Goal: Transaction & Acquisition: Purchase product/service

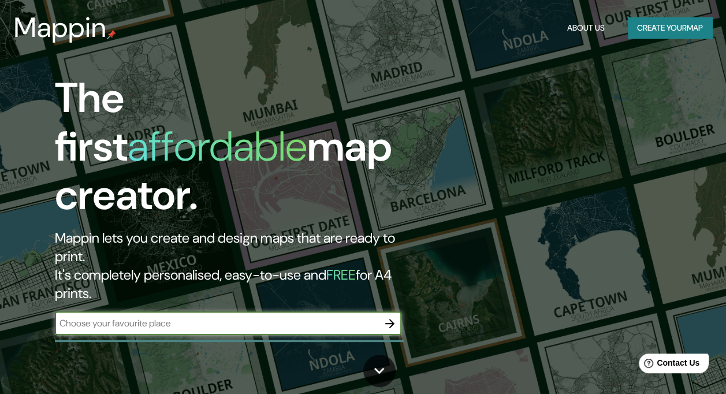
scroll to position [116, 0]
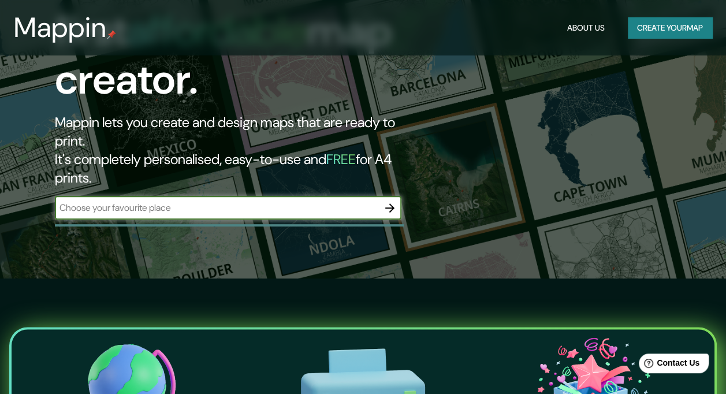
click at [219, 201] on input "text" at bounding box center [216, 207] width 323 height 13
type input "marbella"
click at [388, 201] on icon "button" at bounding box center [390, 208] width 14 height 14
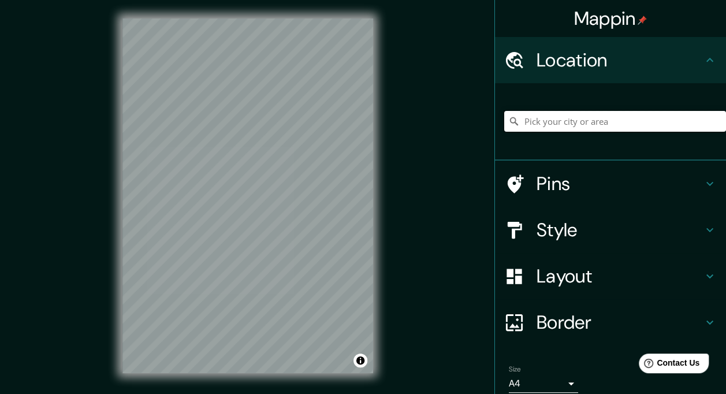
click at [533, 125] on input "Pick your city or area" at bounding box center [615, 121] width 222 height 21
click at [536, 121] on input "Pick your city or area" at bounding box center [615, 121] width 222 height 21
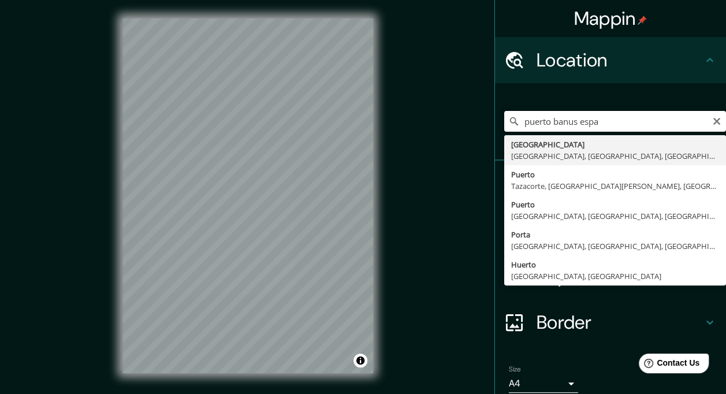
drag, startPoint x: 594, startPoint y: 122, endPoint x: 574, endPoint y: 124, distance: 19.7
click at [574, 124] on input "puerto banus espa" at bounding box center [615, 121] width 222 height 21
drag, startPoint x: 615, startPoint y: 123, endPoint x: 410, endPoint y: 112, distance: 204.8
click at [410, 112] on div "Mappin Location [GEOGRAPHIC_DATA][PERSON_NAME], [GEOGRAPHIC_DATA], [GEOGRAPHIC_…" at bounding box center [363, 205] width 726 height 410
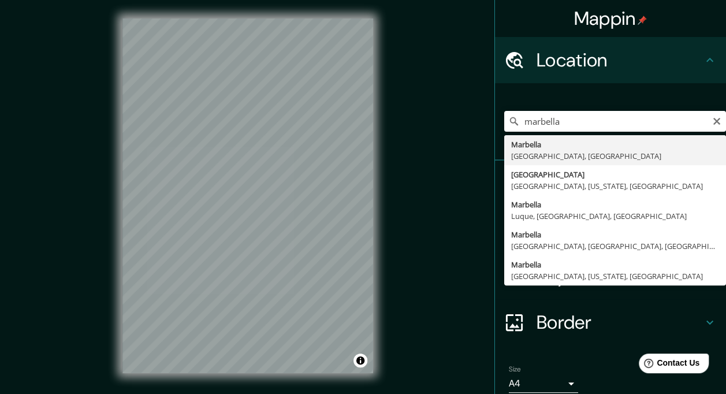
type input "[GEOGRAPHIC_DATA], [GEOGRAPHIC_DATA], [GEOGRAPHIC_DATA]"
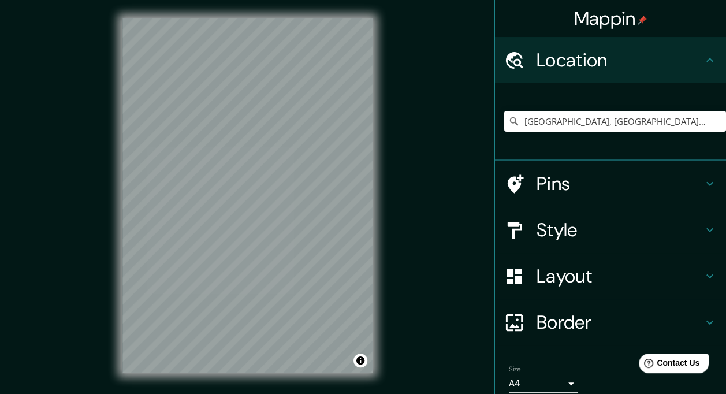
scroll to position [47, 0]
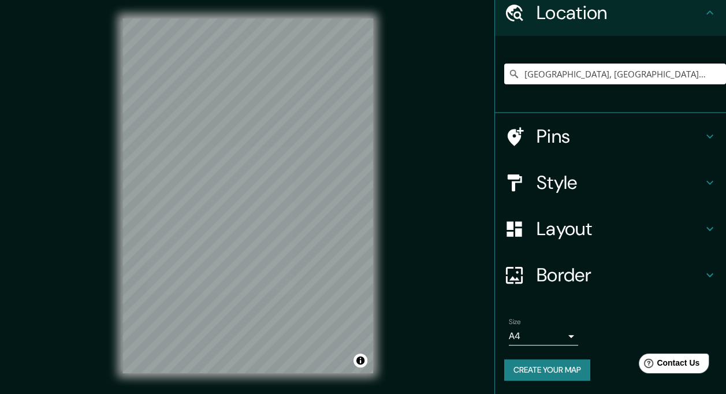
click at [537, 132] on h4 "Pins" at bounding box center [620, 136] width 166 height 23
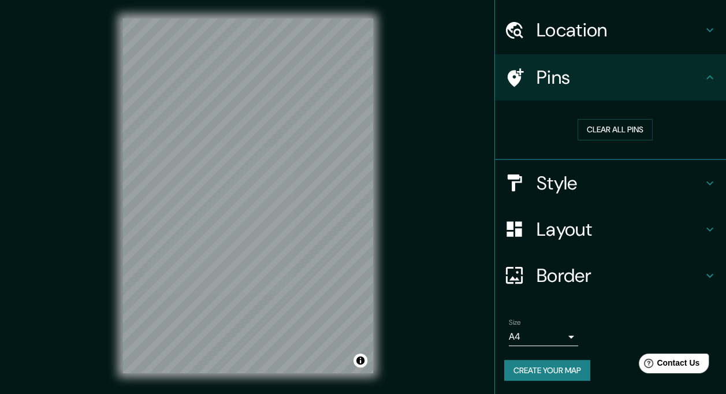
scroll to position [30, 0]
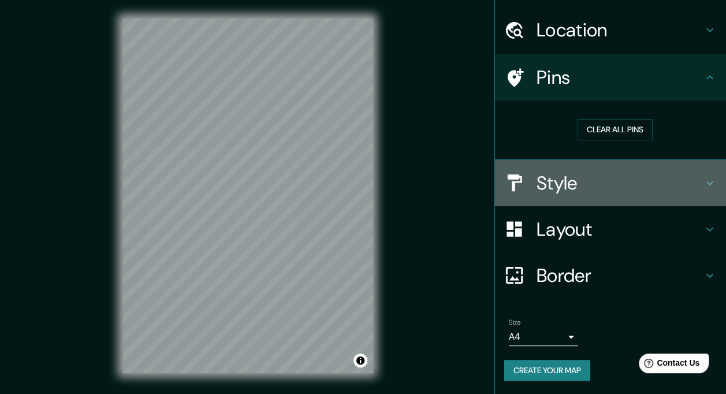
click at [540, 181] on h4 "Style" at bounding box center [620, 183] width 166 height 23
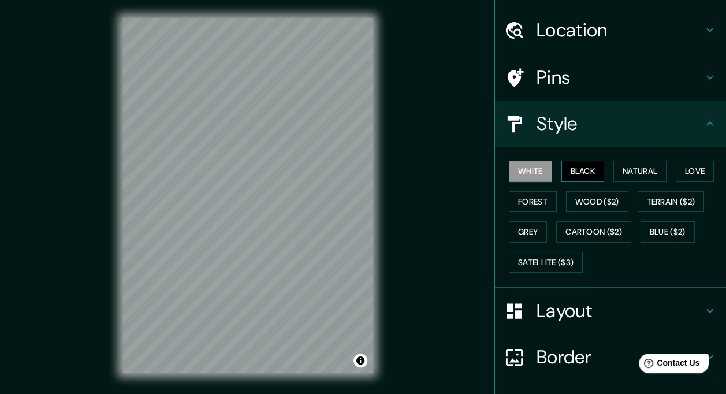
click at [578, 171] on button "Black" at bounding box center [582, 171] width 43 height 21
click at [620, 174] on button "Natural" at bounding box center [639, 171] width 53 height 21
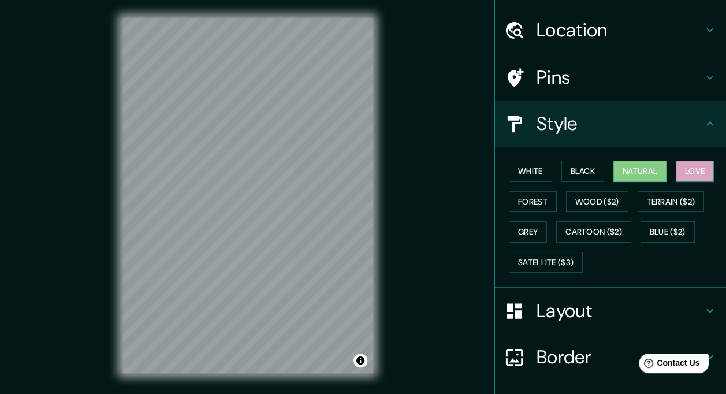
click at [700, 172] on button "Love" at bounding box center [695, 171] width 38 height 21
click at [528, 201] on button "Forest" at bounding box center [533, 201] width 48 height 21
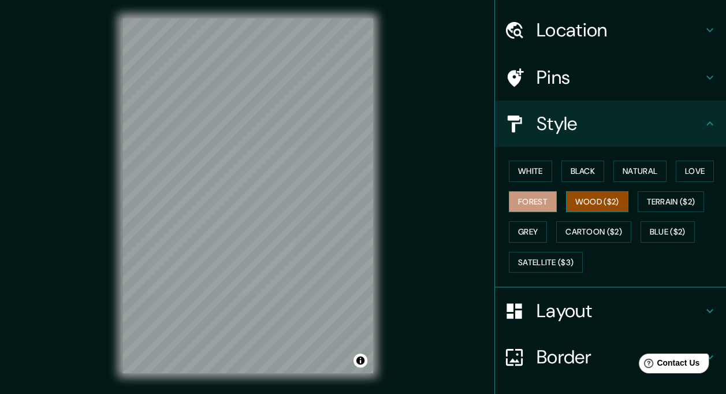
click at [567, 200] on button "Wood ($2)" at bounding box center [597, 201] width 62 height 21
click at [81, 268] on div "Mappin Location [GEOGRAPHIC_DATA], [GEOGRAPHIC_DATA], [GEOGRAPHIC_DATA] Pins St…" at bounding box center [363, 205] width 726 height 410
click at [559, 225] on button "Cartoon ($2)" at bounding box center [593, 231] width 75 height 21
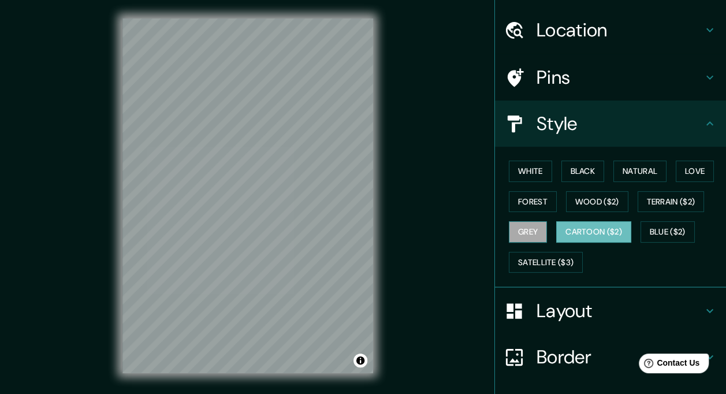
click at [512, 225] on button "Grey" at bounding box center [528, 231] width 38 height 21
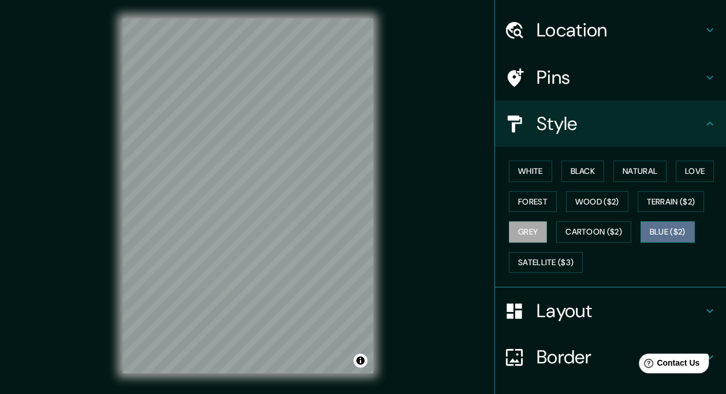
click at [663, 236] on button "Blue ($2)" at bounding box center [668, 231] width 54 height 21
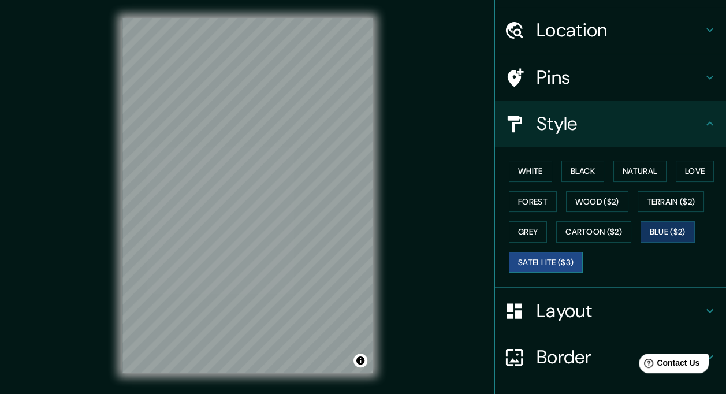
click at [542, 256] on button "Satellite ($3)" at bounding box center [546, 262] width 74 height 21
click at [537, 202] on button "Forest" at bounding box center [533, 201] width 48 height 21
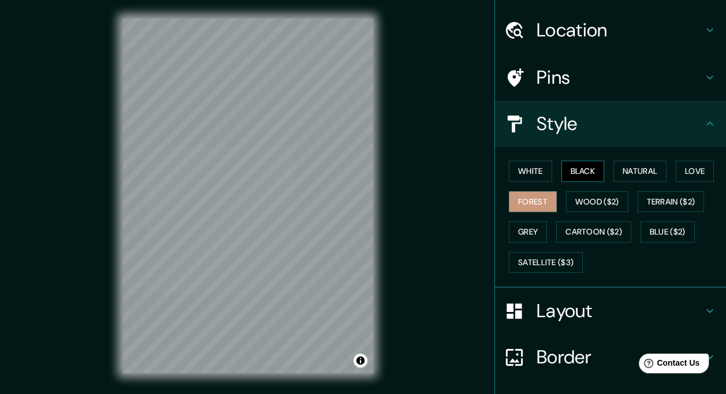
click at [576, 168] on button "Black" at bounding box center [582, 171] width 43 height 21
click at [595, 201] on button "Wood ($2)" at bounding box center [597, 201] width 62 height 21
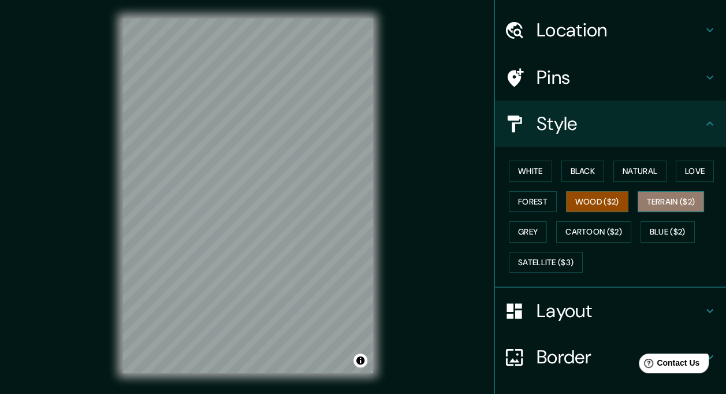
click at [660, 202] on button "Terrain ($2)" at bounding box center [671, 201] width 67 height 21
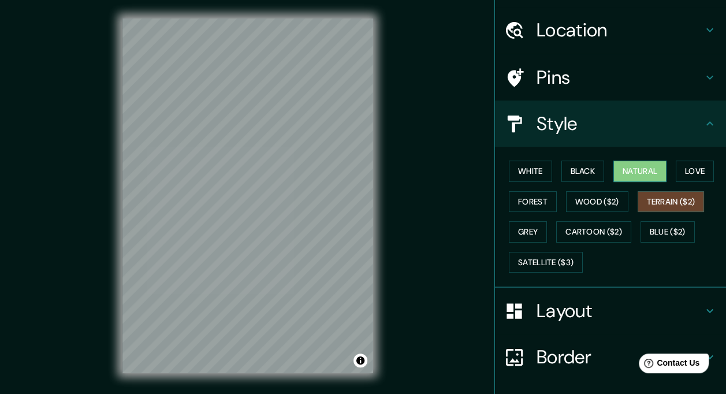
click at [626, 171] on button "Natural" at bounding box center [639, 171] width 53 height 21
click at [537, 173] on button "White" at bounding box center [530, 171] width 43 height 21
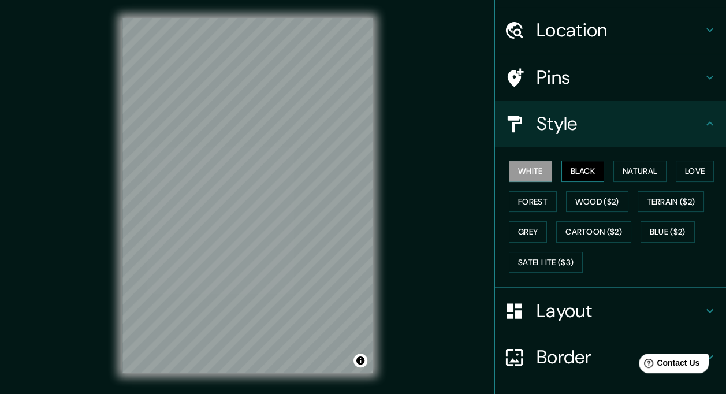
click at [564, 172] on button "Black" at bounding box center [582, 171] width 43 height 21
click at [678, 169] on button "Love" at bounding box center [695, 171] width 38 height 21
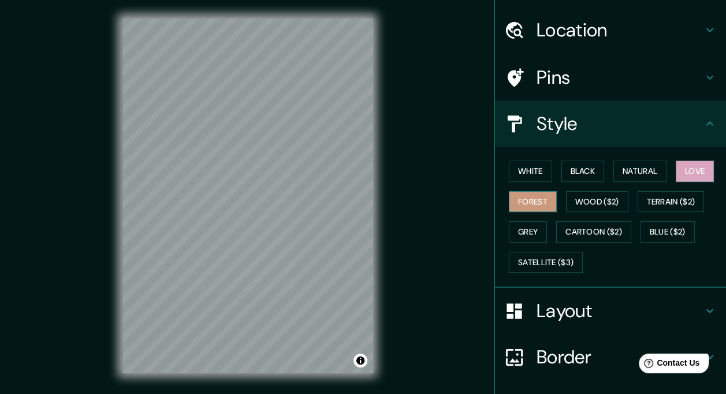
click at [529, 204] on button "Forest" at bounding box center [533, 201] width 48 height 21
click at [527, 224] on button "Grey" at bounding box center [528, 231] width 38 height 21
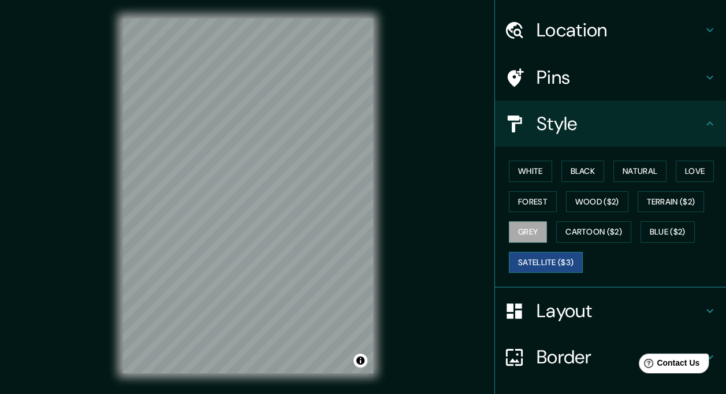
click at [566, 254] on button "Satellite ($3)" at bounding box center [546, 262] width 74 height 21
click at [523, 231] on button "Grey" at bounding box center [528, 231] width 38 height 21
click at [671, 236] on button "Blue ($2)" at bounding box center [668, 231] width 54 height 21
click at [529, 228] on button "Grey" at bounding box center [528, 231] width 38 height 21
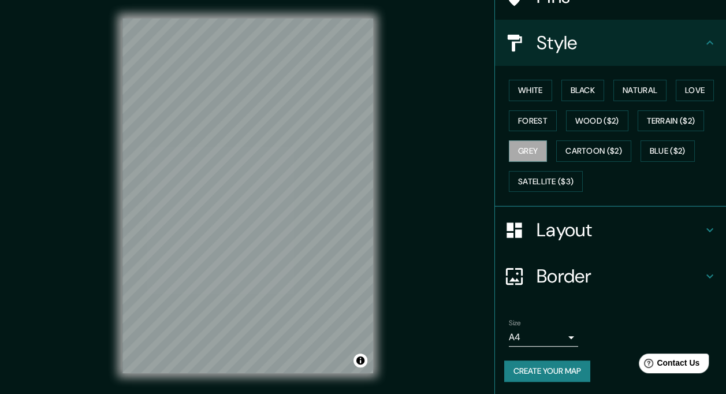
scroll to position [0, 0]
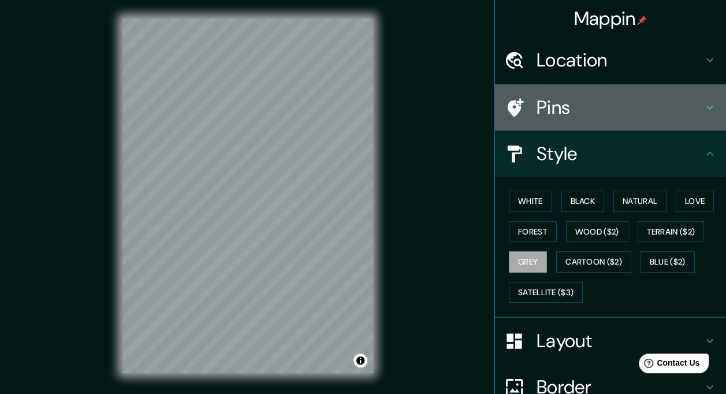
drag, startPoint x: 565, startPoint y: 111, endPoint x: 550, endPoint y: 125, distance: 20.4
click at [565, 111] on h4 "Pins" at bounding box center [620, 107] width 166 height 23
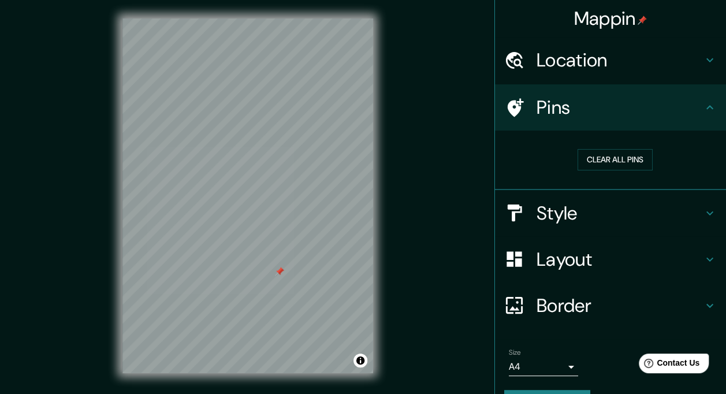
scroll to position [30, 0]
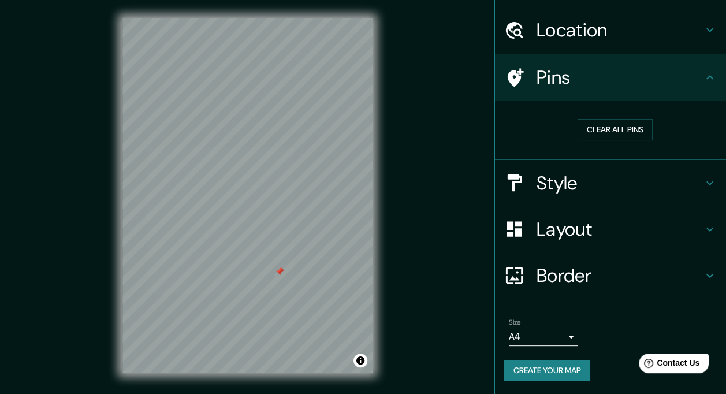
click at [279, 273] on div at bounding box center [279, 271] width 9 height 9
click at [545, 232] on h4 "Layout" at bounding box center [620, 229] width 166 height 23
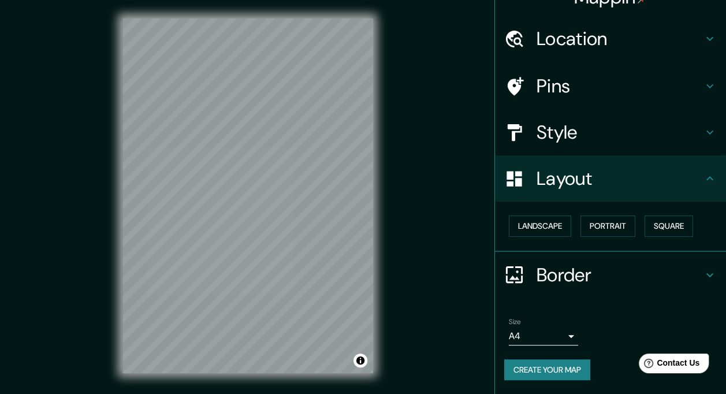
scroll to position [21, 0]
click at [593, 221] on button "Portrait" at bounding box center [608, 226] width 55 height 21
click at [523, 223] on button "Landscape" at bounding box center [540, 226] width 62 height 21
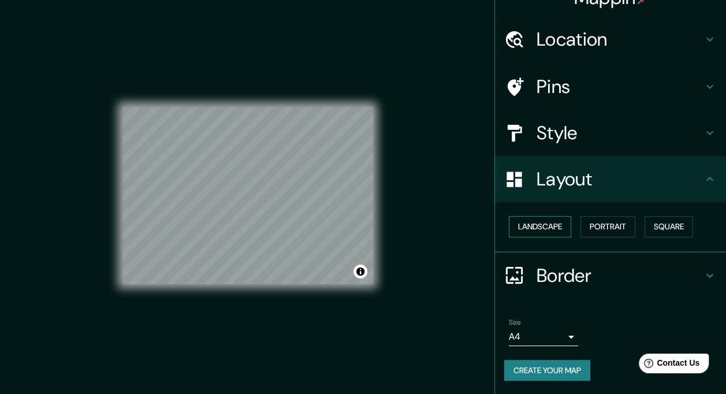
click at [526, 224] on button "Landscape" at bounding box center [540, 226] width 62 height 21
click at [590, 226] on button "Portrait" at bounding box center [608, 226] width 55 height 21
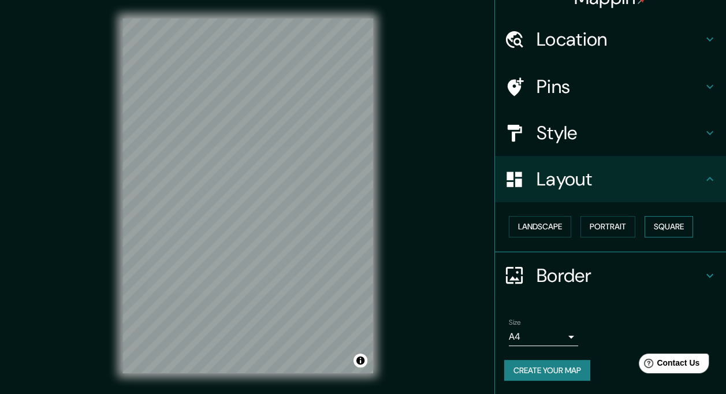
click at [658, 229] on button "Square" at bounding box center [669, 226] width 49 height 21
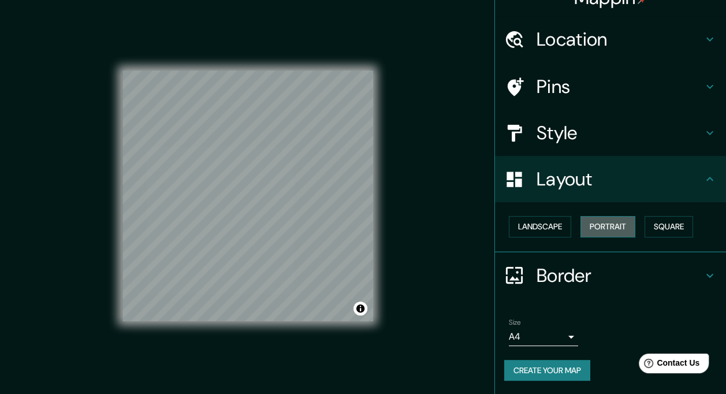
click at [627, 236] on button "Portrait" at bounding box center [608, 226] width 55 height 21
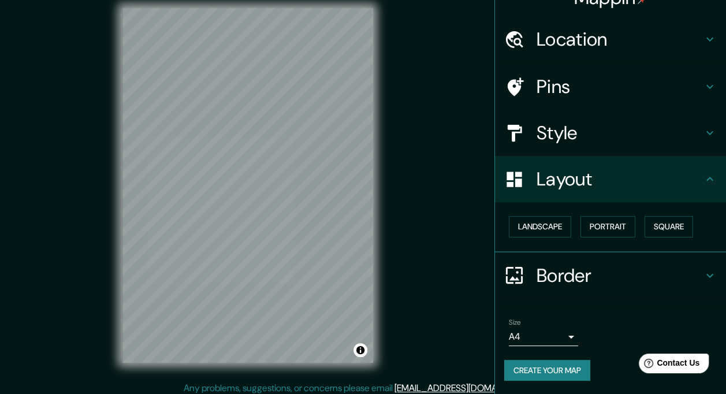
scroll to position [16, 0]
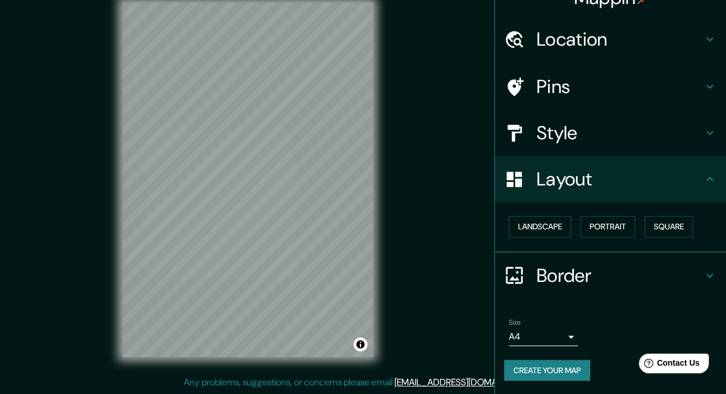
click at [559, 273] on h4 "Border" at bounding box center [620, 275] width 166 height 23
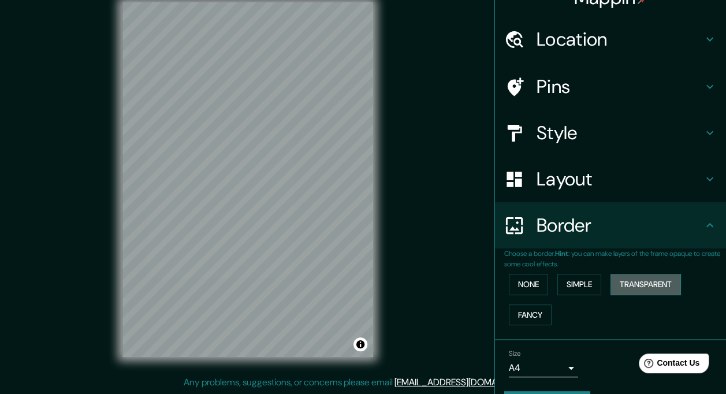
click at [627, 288] on button "Transparent" at bounding box center [646, 284] width 70 height 21
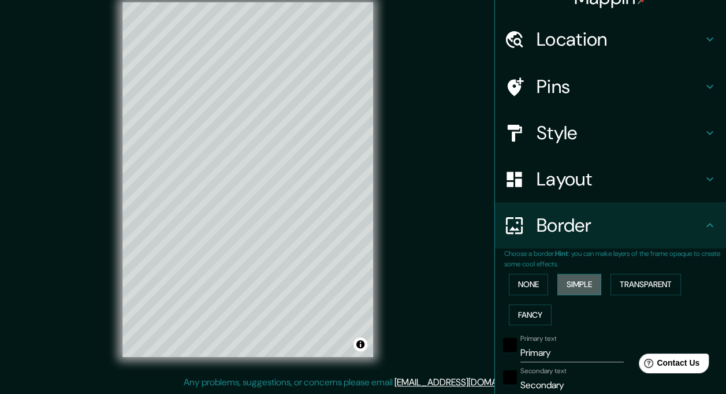
click at [583, 291] on button "Simple" at bounding box center [579, 284] width 44 height 21
click at [521, 277] on button "None" at bounding box center [528, 284] width 39 height 21
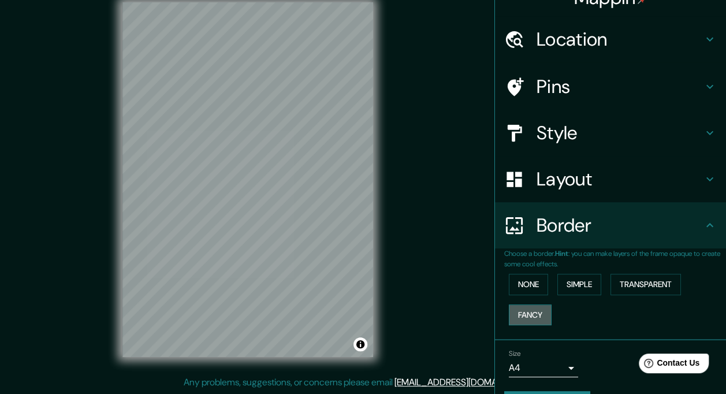
drag, startPoint x: 519, startPoint y: 306, endPoint x: 519, endPoint y: 312, distance: 5.8
click at [519, 310] on button "Fancy" at bounding box center [530, 314] width 43 height 21
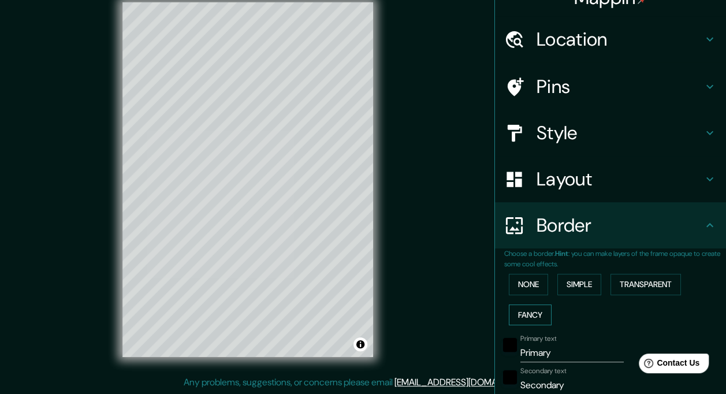
click at [519, 312] on button "Fancy" at bounding box center [530, 314] width 43 height 21
type input "174"
type input "35"
type input "17"
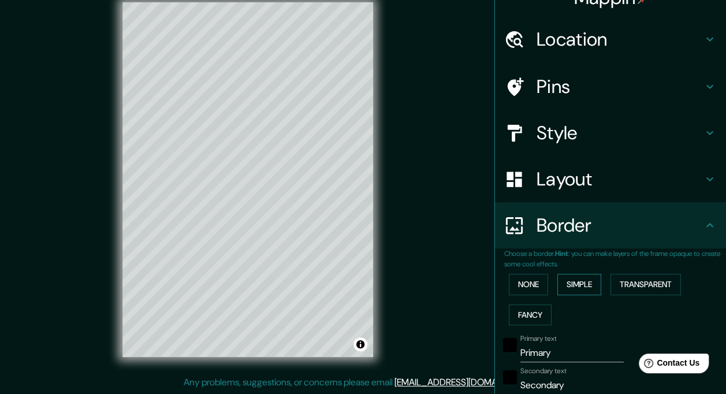
click at [563, 283] on button "Simple" at bounding box center [579, 284] width 44 height 21
click at [362, 344] on button "Toggle attribution" at bounding box center [361, 344] width 14 height 14
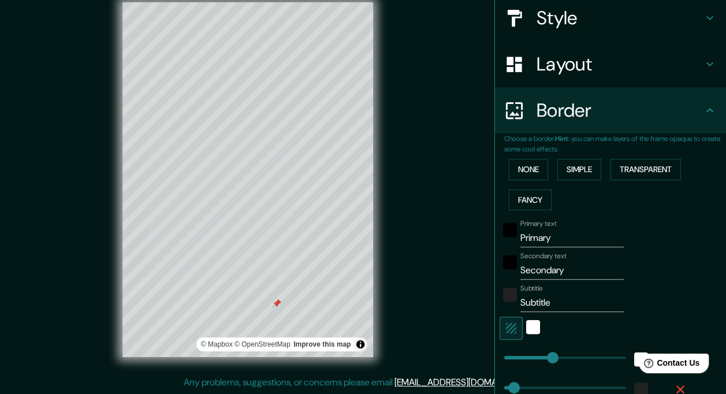
scroll to position [136, 0]
click at [295, 253] on div at bounding box center [292, 251] width 9 height 9
click at [589, 13] on h4 "Style" at bounding box center [620, 17] width 166 height 23
type input "174"
type input "35"
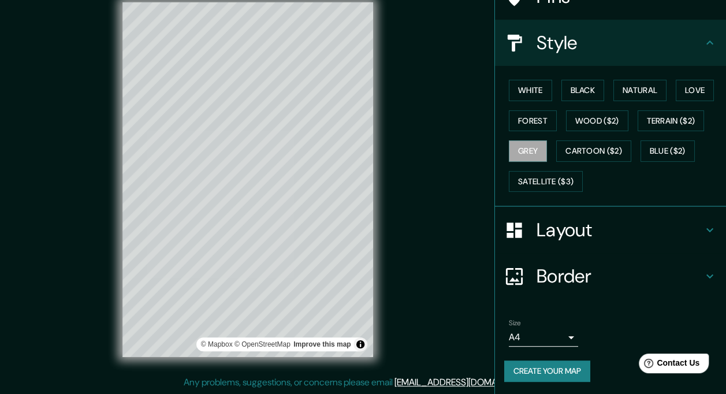
scroll to position [111, 0]
click at [518, 94] on button "White" at bounding box center [530, 90] width 43 height 21
click at [564, 91] on button "Black" at bounding box center [582, 90] width 43 height 21
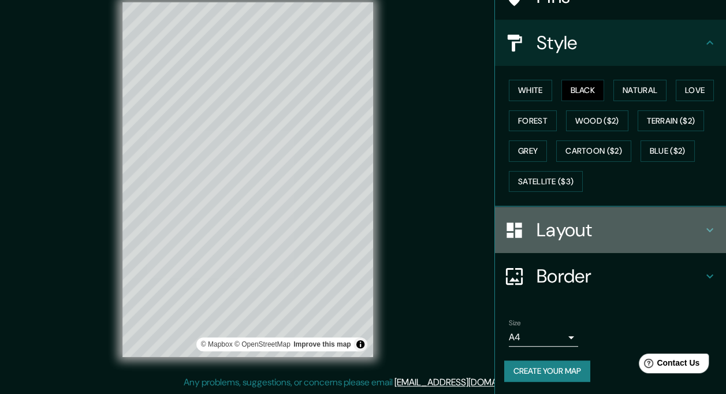
click at [556, 236] on h4 "Layout" at bounding box center [620, 229] width 166 height 23
type input "174"
type input "35"
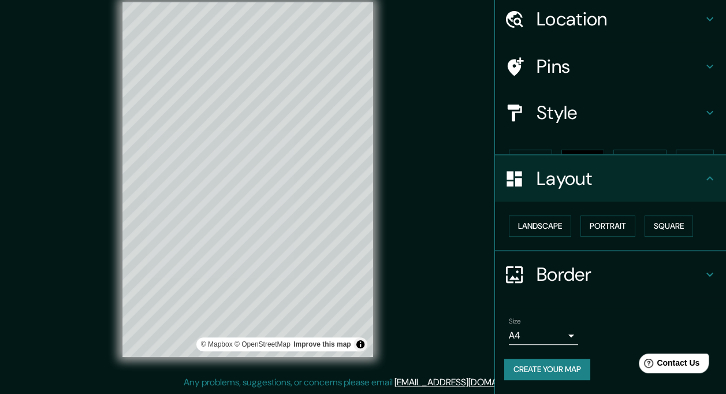
scroll to position [21, 0]
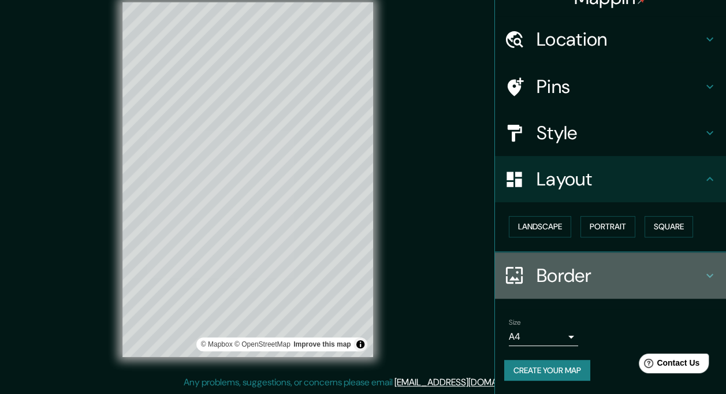
click at [559, 274] on h4 "Border" at bounding box center [620, 275] width 166 height 23
type input "174"
type input "35"
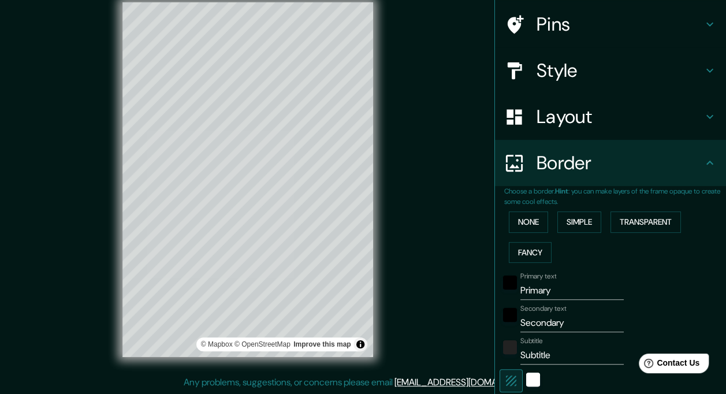
scroll to position [136, 0]
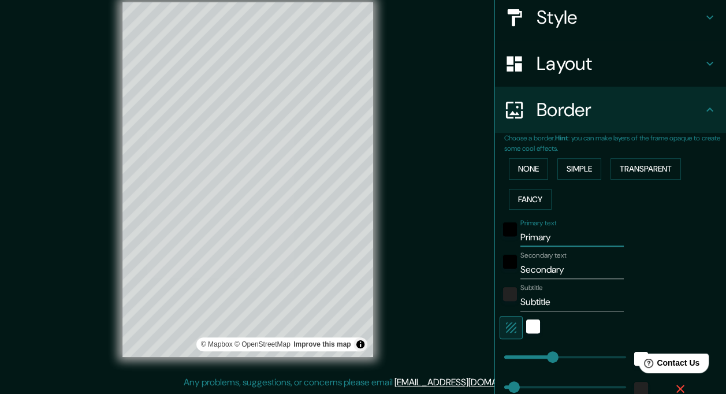
drag, startPoint x: 570, startPoint y: 244, endPoint x: 448, endPoint y: 244, distance: 121.3
click at [448, 244] on div "Mappin Location [GEOGRAPHIC_DATA], [GEOGRAPHIC_DATA], [GEOGRAPHIC_DATA] Pins St…" at bounding box center [363, 189] width 726 height 410
type input "m"
type input "174"
type input "35"
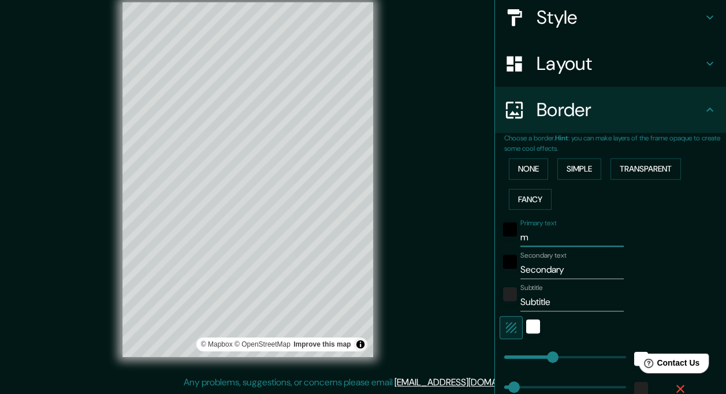
type input "ma"
type input "174"
type input "35"
type input "mar"
type input "174"
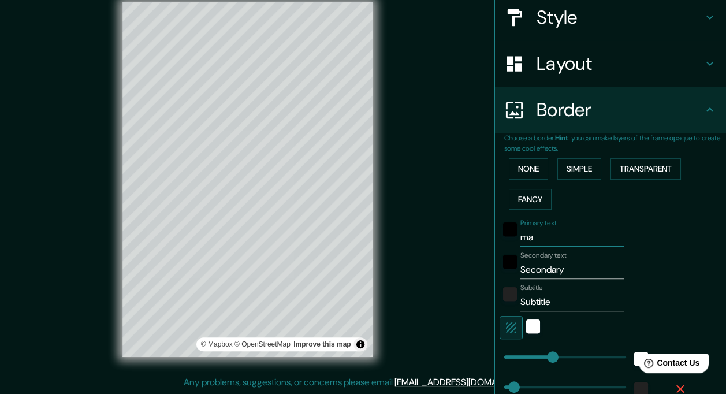
type input "35"
type input "marb"
type input "174"
type input "35"
type input "marbe"
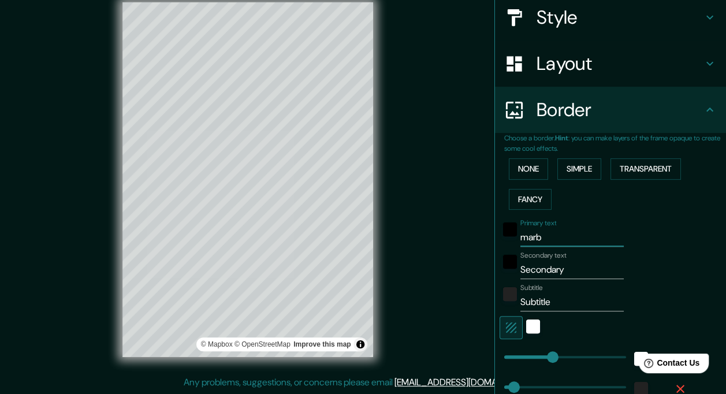
type input "174"
type input "35"
type input "marbel"
type input "174"
type input "35"
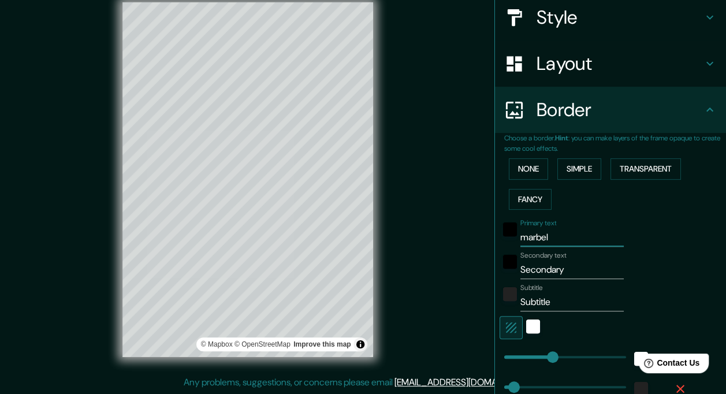
type input "marbell"
type input "174"
type input "35"
type input "marbella"
type input "174"
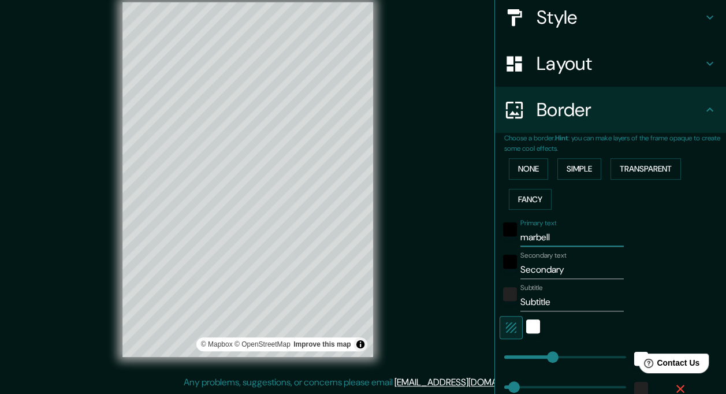
type input "35"
type input "marbella"
drag, startPoint x: 563, startPoint y: 271, endPoint x: 431, endPoint y: 271, distance: 131.7
click at [432, 271] on div "Mappin Location [GEOGRAPHIC_DATA], [GEOGRAPHIC_DATA], [GEOGRAPHIC_DATA] Pins St…" at bounding box center [363, 189] width 726 height 410
type input "a"
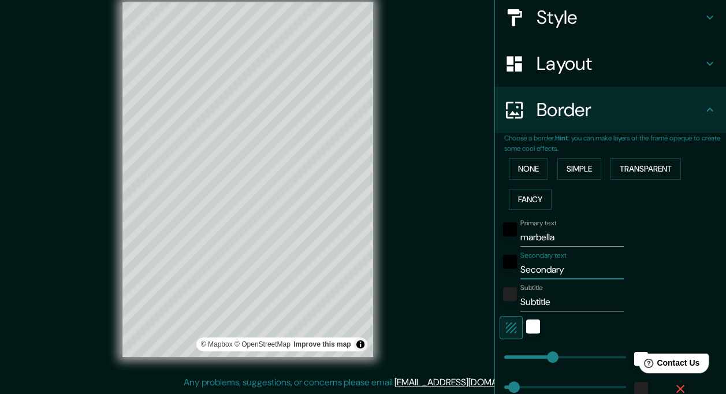
type input "174"
type input "35"
type input "aL"
type input "174"
type input "35"
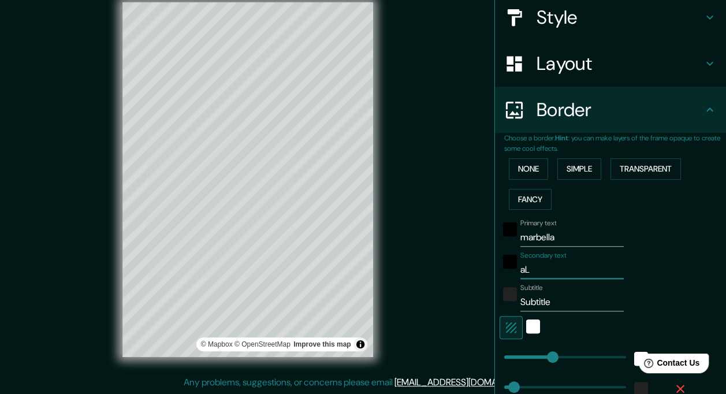
type input "aLE"
type input "174"
type input "35"
type input "aLEX"
type input "174"
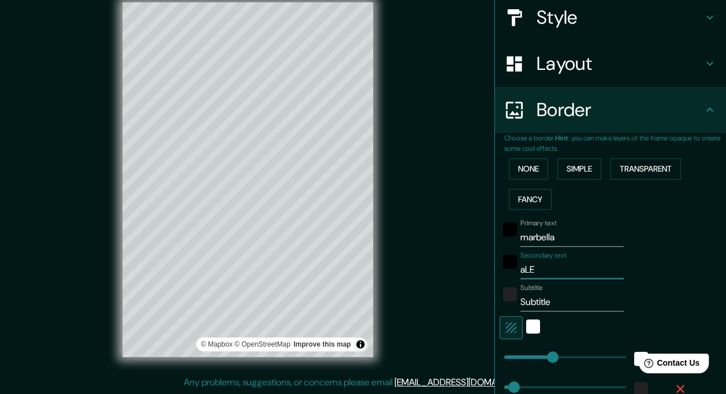
type input "35"
type input "aLEX"
type input "174"
type input "35"
type input "aLEX Y"
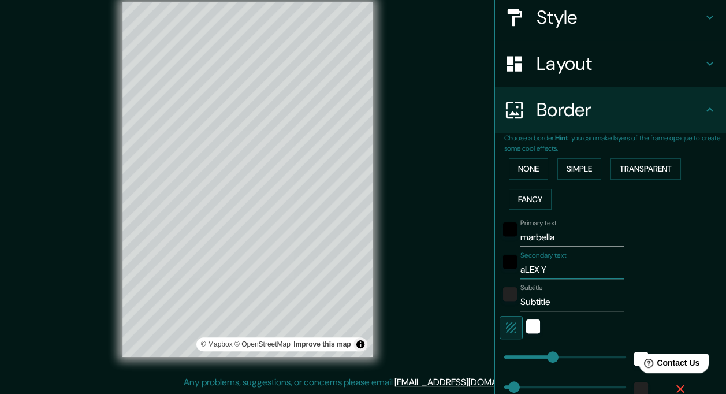
type input "174"
type input "35"
type input "aLEX Y"
type input "174"
type input "35"
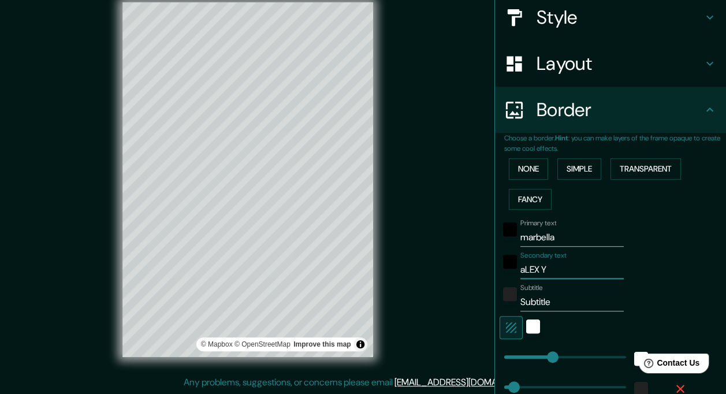
type input "aLEX Y C"
type input "174"
type input "35"
type input "aLEX Y CL"
type input "174"
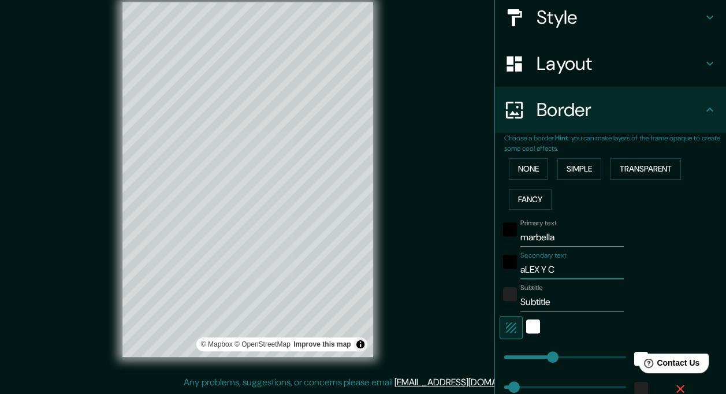
type input "35"
type input "aLEX Y CLA"
type input "174"
type input "35"
type input "[PERSON_NAME]"
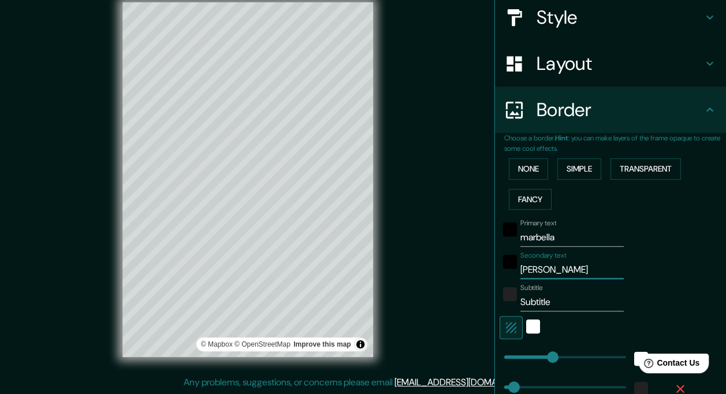
type input "174"
type input "35"
type input "aLEX Y [PERSON_NAME]"
type input "174"
type input "35"
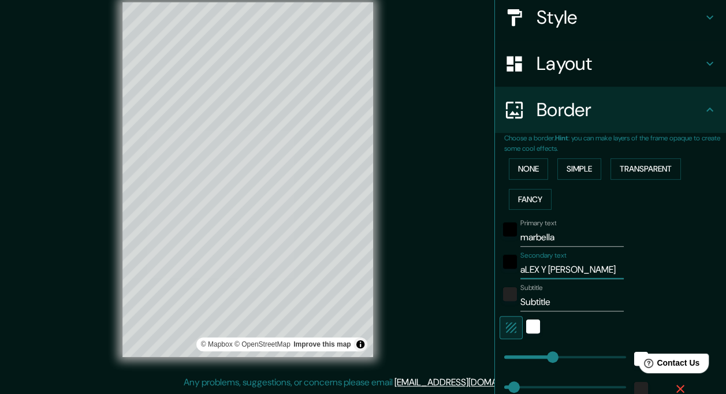
type input "aLEX Y [PERSON_NAME]"
click at [293, 291] on div "Mappin Location [GEOGRAPHIC_DATA], [GEOGRAPHIC_DATA], [GEOGRAPHIC_DATA] Pins St…" at bounding box center [363, 189] width 726 height 410
type input "174"
type input "35"
click at [529, 323] on div "white" at bounding box center [533, 326] width 14 height 14
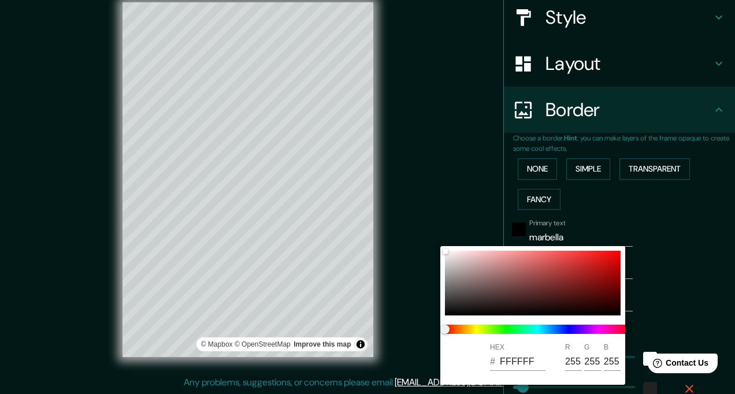
click at [695, 217] on div at bounding box center [367, 197] width 735 height 394
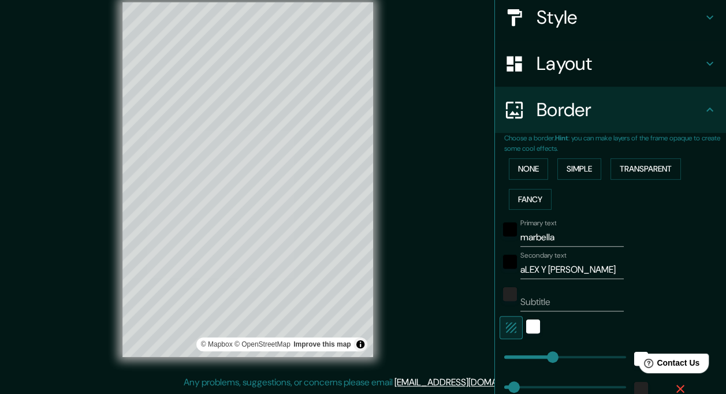
click at [509, 325] on button "button" at bounding box center [511, 327] width 23 height 23
type input "174"
type input "35"
click at [507, 327] on icon "button" at bounding box center [511, 328] width 14 height 14
type input "174"
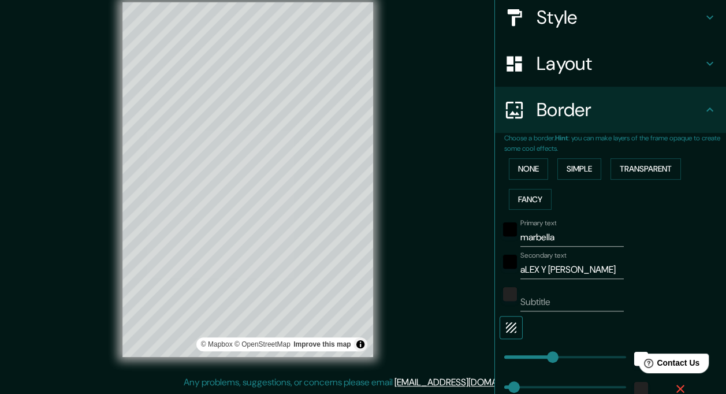
type input "35"
click at [269, 334] on div at bounding box center [266, 331] width 9 height 9
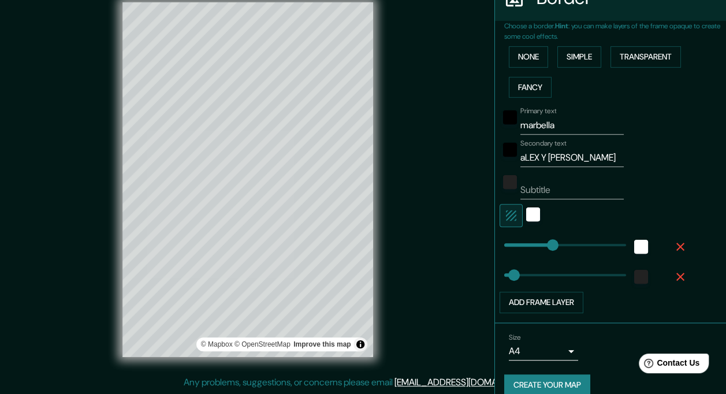
scroll to position [252, 0]
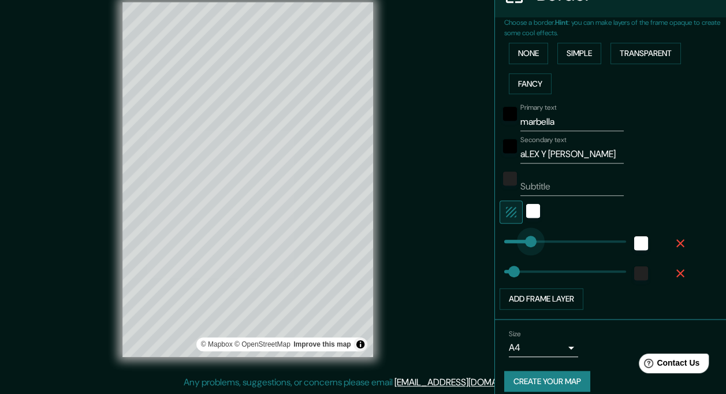
type input "38"
drag, startPoint x: 531, startPoint y: 241, endPoint x: 506, endPoint y: 243, distance: 25.5
type input "35"
type input "69"
drag, startPoint x: 506, startPoint y: 239, endPoint x: 515, endPoint y: 239, distance: 8.7
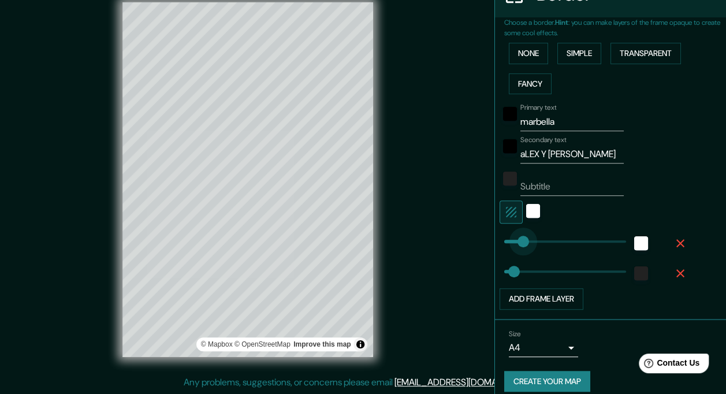
type input "35"
type input "98"
drag, startPoint x: 516, startPoint y: 239, endPoint x: 523, endPoint y: 239, distance: 6.9
type input "35"
type input "117"
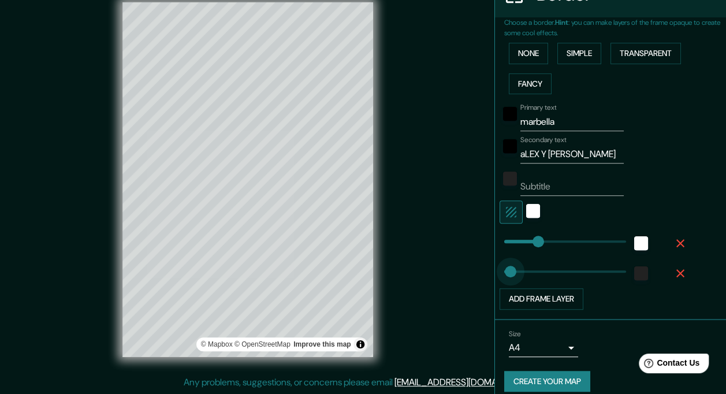
type input "197"
drag, startPoint x: 501, startPoint y: 269, endPoint x: 551, endPoint y: 269, distance: 49.7
type input "0"
drag, startPoint x: 551, startPoint y: 269, endPoint x: 492, endPoint y: 277, distance: 59.5
type input "0"
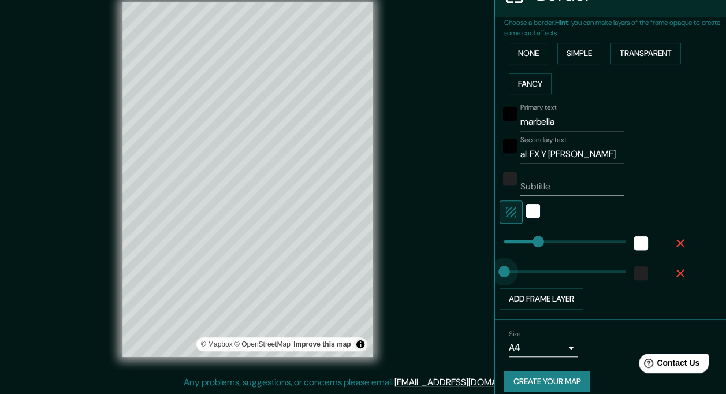
drag, startPoint x: 499, startPoint y: 273, endPoint x: 481, endPoint y: 272, distance: 18.5
click at [481, 272] on div "Mappin Location [GEOGRAPHIC_DATA], [GEOGRAPHIC_DATA], [GEOGRAPHIC_DATA] Pins St…" at bounding box center [363, 189] width 726 height 410
type input "154"
click at [538, 243] on span at bounding box center [544, 242] width 12 height 12
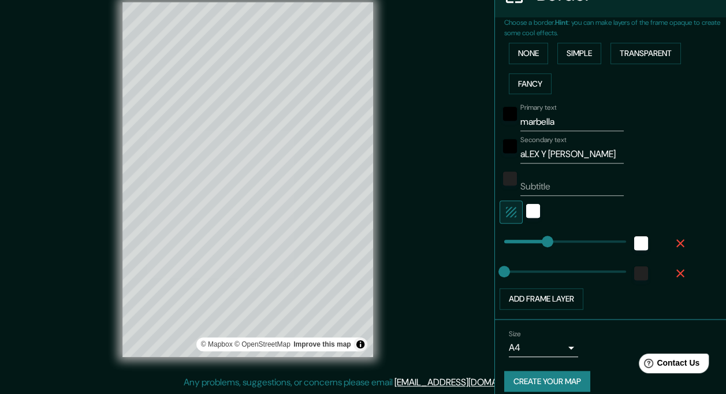
type input "51"
drag, startPoint x: 497, startPoint y: 274, endPoint x: 509, endPoint y: 274, distance: 12.1
type input "152"
drag, startPoint x: 509, startPoint y: 274, endPoint x: 538, endPoint y: 273, distance: 28.9
type input "32"
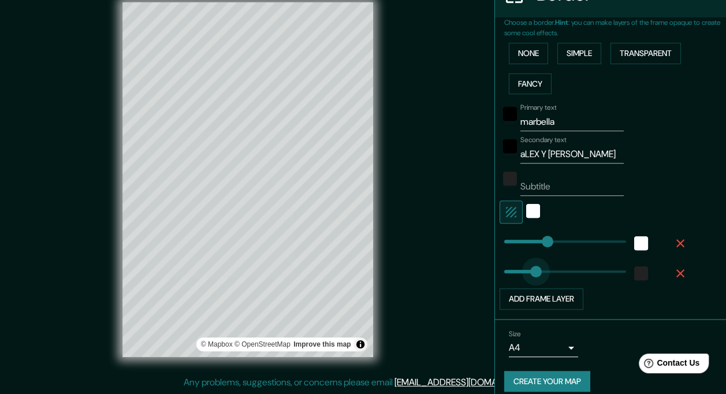
drag, startPoint x: 538, startPoint y: 273, endPoint x: 504, endPoint y: 276, distance: 33.7
type input "26"
click at [526, 204] on div "white" at bounding box center [533, 211] width 14 height 14
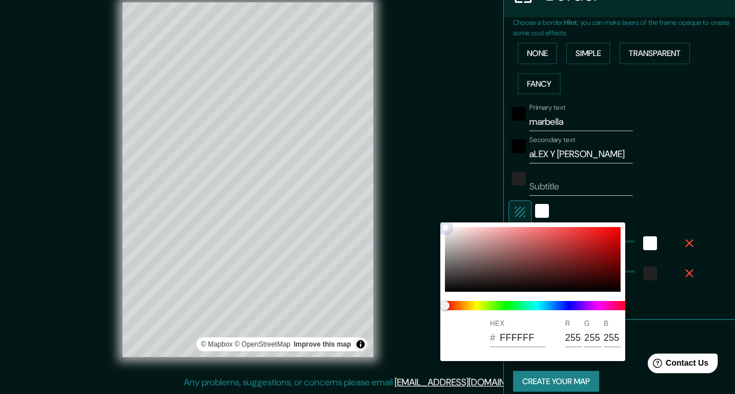
click at [516, 250] on div at bounding box center [533, 259] width 176 height 65
type input "A56262"
type input "165"
type input "98"
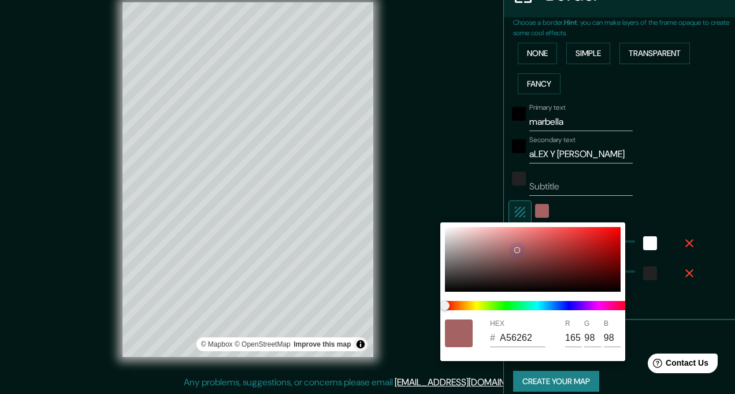
click at [449, 230] on div at bounding box center [533, 259] width 176 height 65
type input "F4EEEE"
type input "244"
type input "238"
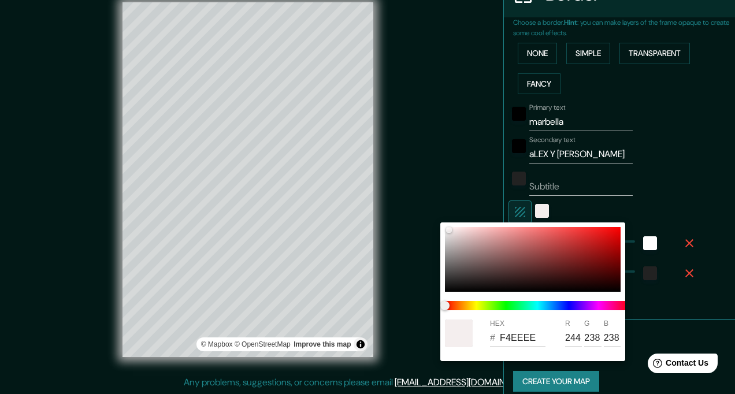
click at [670, 206] on div at bounding box center [367, 197] width 735 height 394
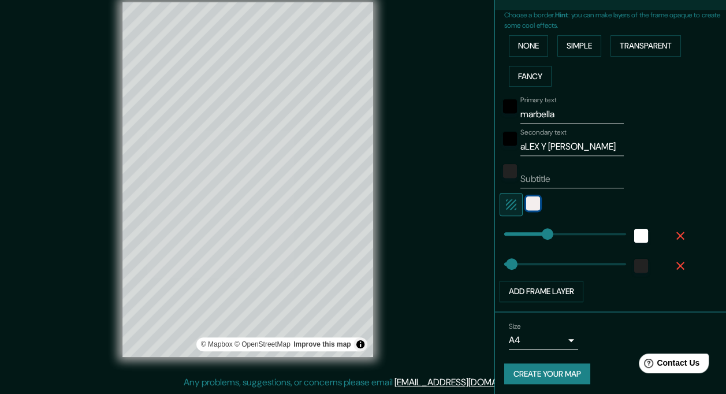
scroll to position [262, 0]
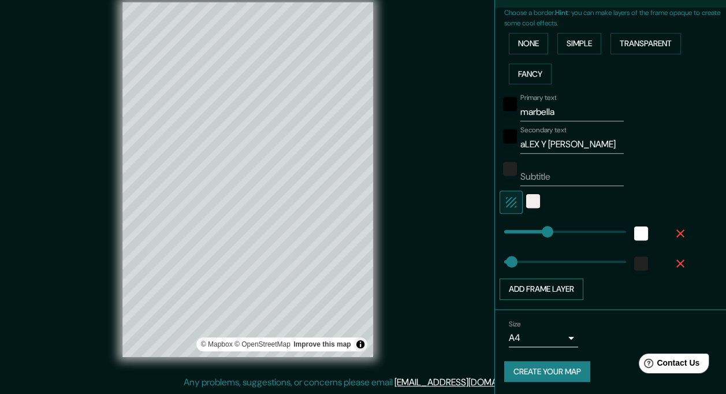
click at [559, 288] on button "Add frame layer" at bounding box center [542, 288] width 84 height 21
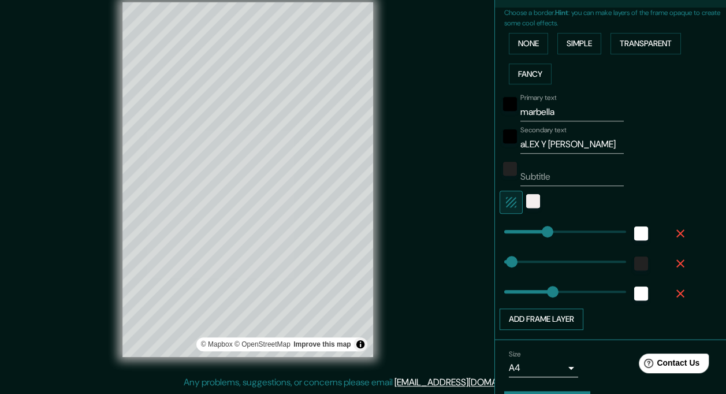
type input "226"
type input "0"
drag, startPoint x: 559, startPoint y: 288, endPoint x: 426, endPoint y: 281, distance: 132.5
click at [674, 292] on icon "button" at bounding box center [681, 294] width 14 height 14
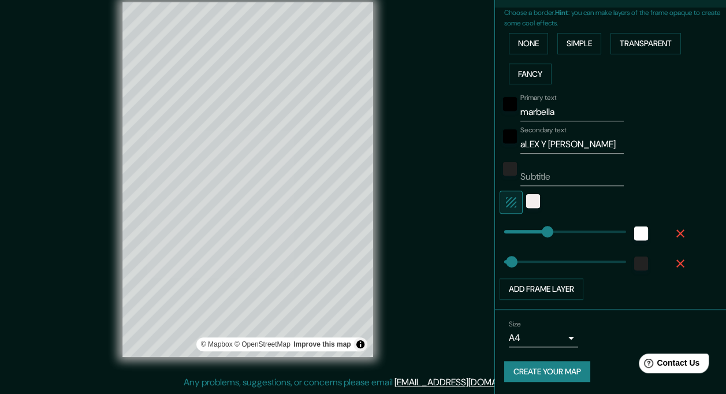
click at [674, 258] on icon "button" at bounding box center [681, 263] width 14 height 14
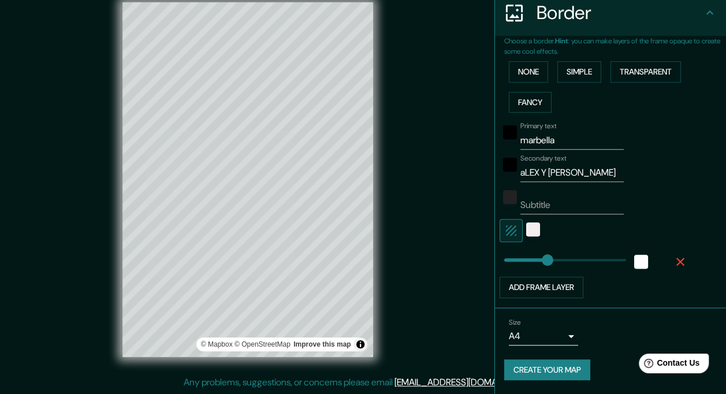
scroll to position [232, 0]
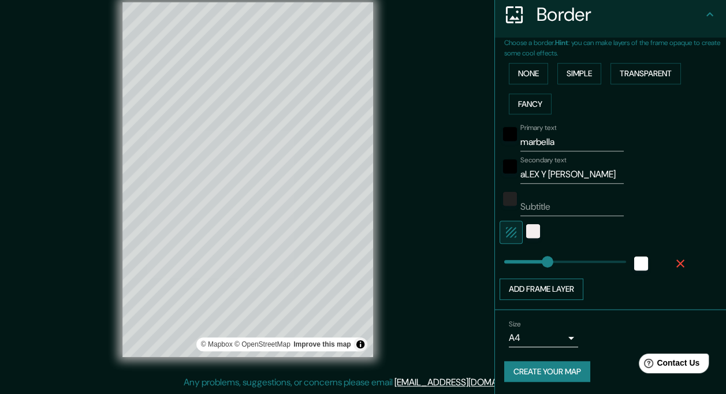
click at [555, 287] on button "Add frame layer" at bounding box center [542, 288] width 84 height 21
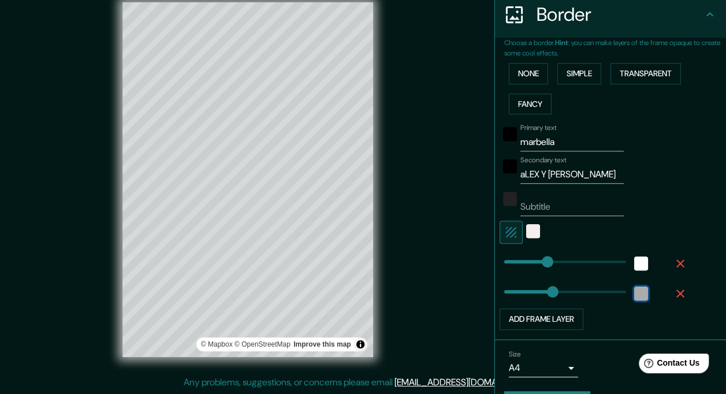
click at [634, 289] on div "white" at bounding box center [641, 294] width 14 height 14
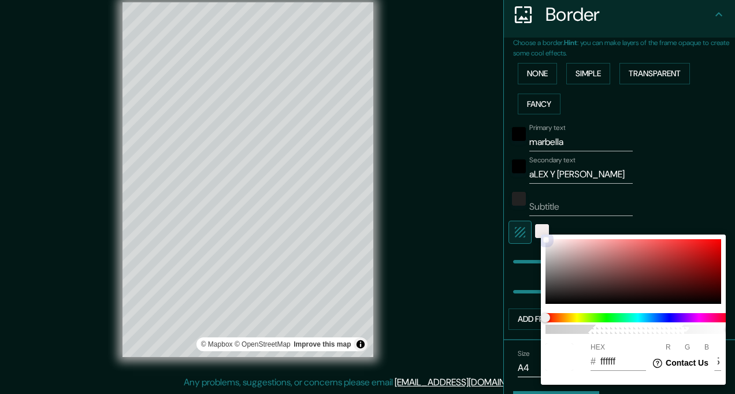
click at [553, 297] on div at bounding box center [633, 271] width 176 height 65
type input "174"
type input "171616"
type input "23"
type input "22"
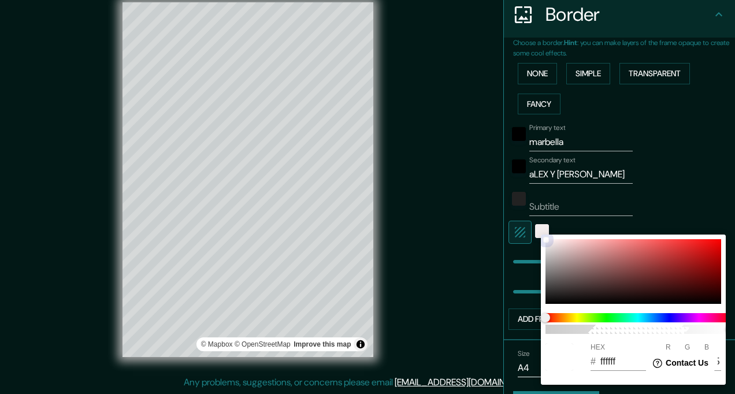
type input "22"
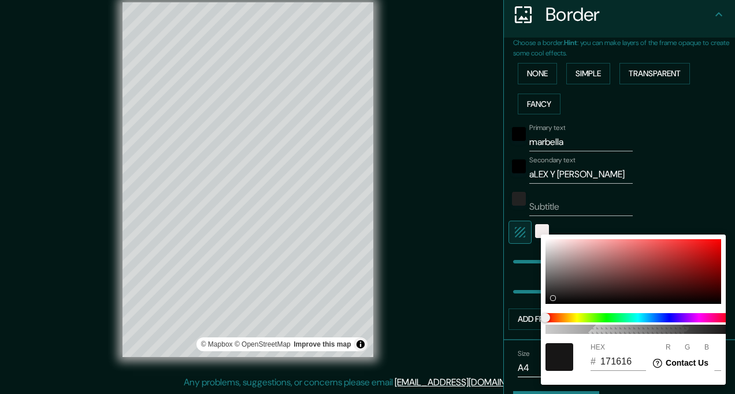
click at [697, 169] on div at bounding box center [367, 197] width 735 height 394
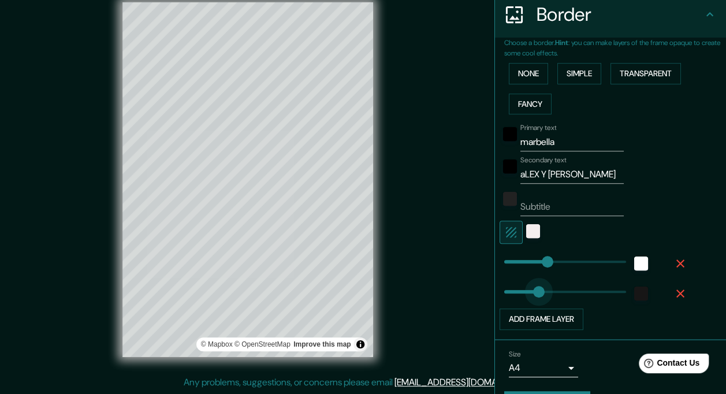
type input "104"
drag, startPoint x: 541, startPoint y: 290, endPoint x: 524, endPoint y: 290, distance: 16.2
type input "80"
drag, startPoint x: 524, startPoint y: 290, endPoint x: 518, endPoint y: 291, distance: 7.0
type input "57"
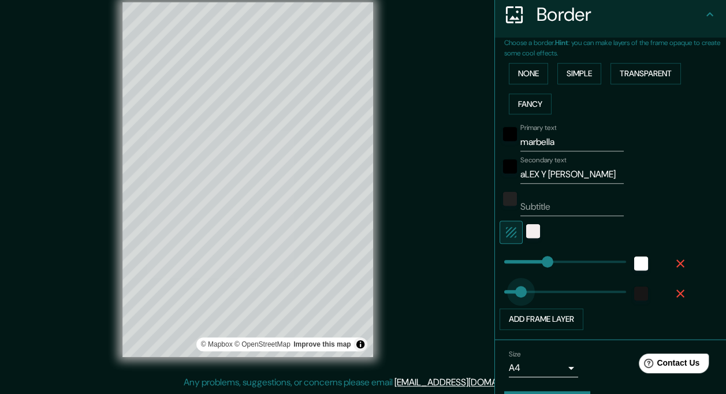
drag, startPoint x: 518, startPoint y: 291, endPoint x: 511, endPoint y: 291, distance: 6.4
type input "30"
drag, startPoint x: 512, startPoint y: 291, endPoint x: 504, endPoint y: 291, distance: 8.1
type input "20"
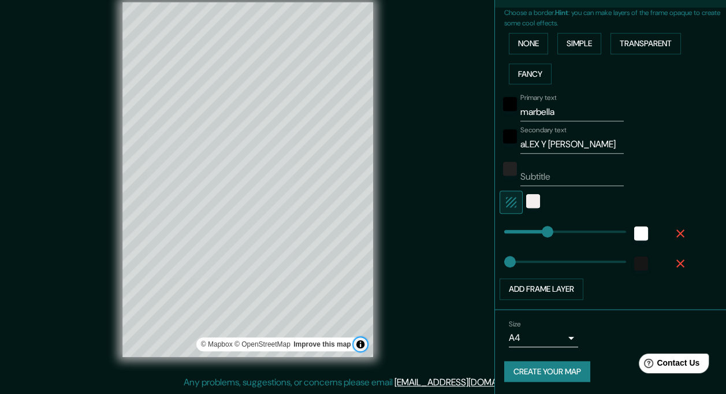
click at [366, 344] on button "Toggle attribution" at bounding box center [361, 344] width 14 height 14
click at [555, 367] on button "Create your map" at bounding box center [547, 371] width 86 height 21
click at [560, 371] on button "Create your map" at bounding box center [547, 371] width 86 height 21
click at [521, 371] on button "Create your map" at bounding box center [547, 371] width 86 height 21
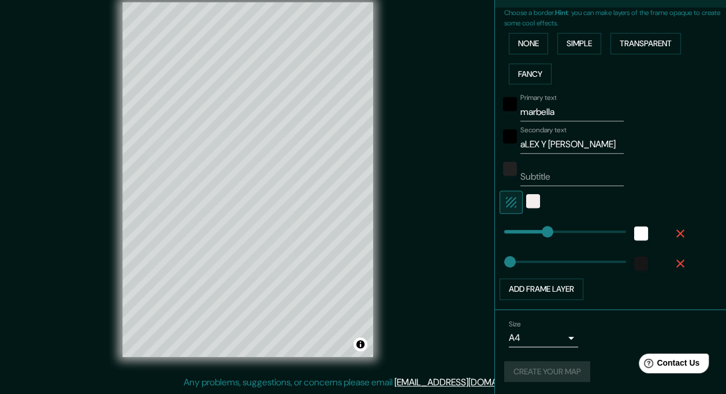
click at [559, 336] on body "Mappin Location [GEOGRAPHIC_DATA], [GEOGRAPHIC_DATA], [GEOGRAPHIC_DATA] Pins St…" at bounding box center [363, 181] width 726 height 394
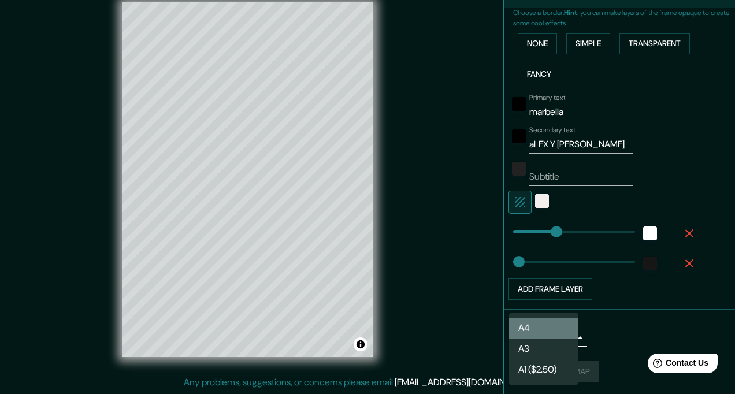
click at [545, 330] on li "A4" at bounding box center [543, 328] width 69 height 21
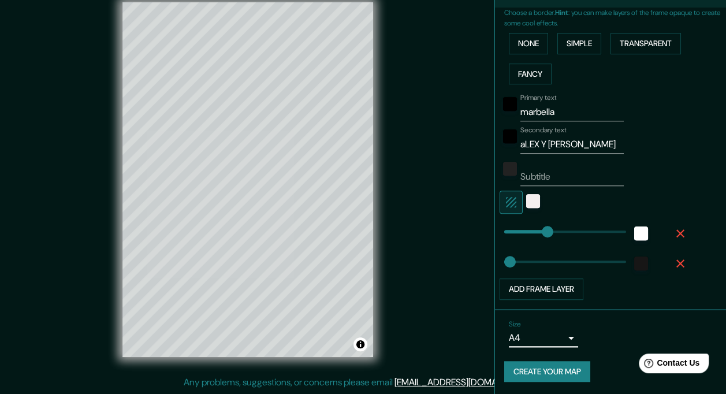
click at [552, 365] on button "Create your map" at bounding box center [547, 371] width 86 height 21
click at [362, 345] on button "Toggle attribution" at bounding box center [361, 344] width 14 height 14
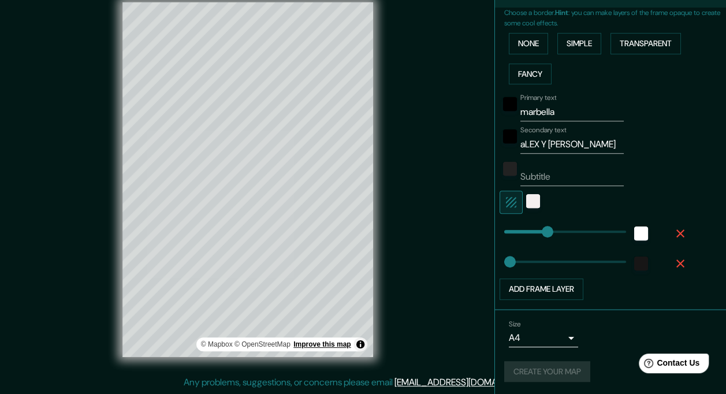
click at [322, 341] on link "Improve this map" at bounding box center [321, 344] width 57 height 8
click at [363, 350] on button "Toggle attribution" at bounding box center [361, 344] width 14 height 14
click at [660, 364] on span "Contact Us" at bounding box center [678, 363] width 44 height 10
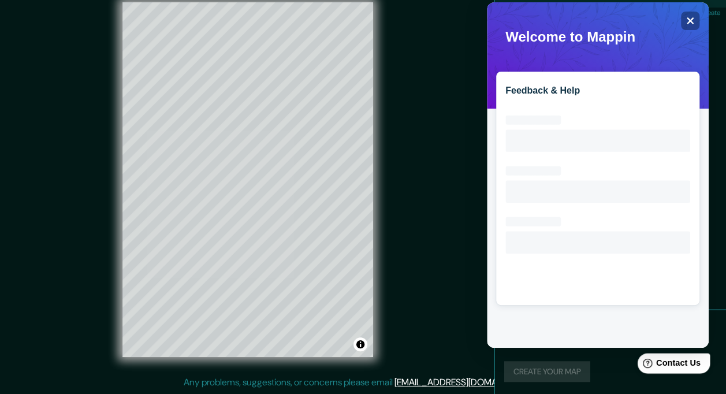
scroll to position [0, 0]
click at [692, 20] on icon "Close" at bounding box center [691, 21] width 8 height 8
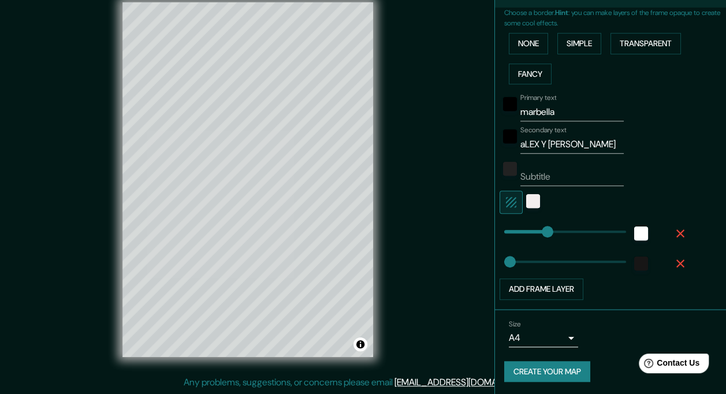
click at [536, 371] on button "Create your map" at bounding box center [547, 371] width 86 height 21
click at [519, 369] on button "Create your map" at bounding box center [547, 371] width 86 height 21
click at [522, 362] on button "Create your map" at bounding box center [547, 371] width 86 height 21
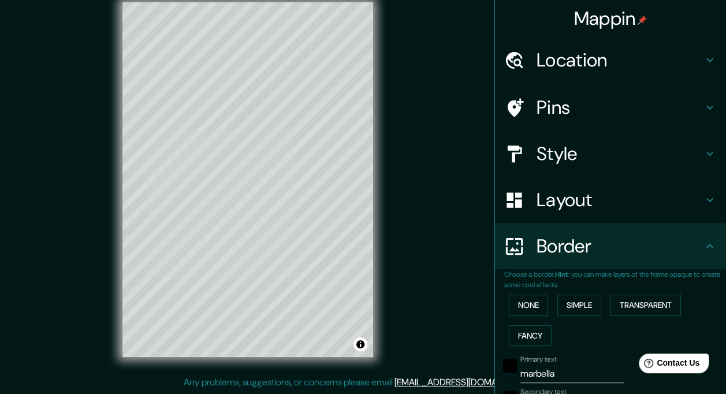
click at [706, 245] on icon at bounding box center [709, 246] width 7 height 4
click at [703, 243] on icon at bounding box center [710, 246] width 14 height 14
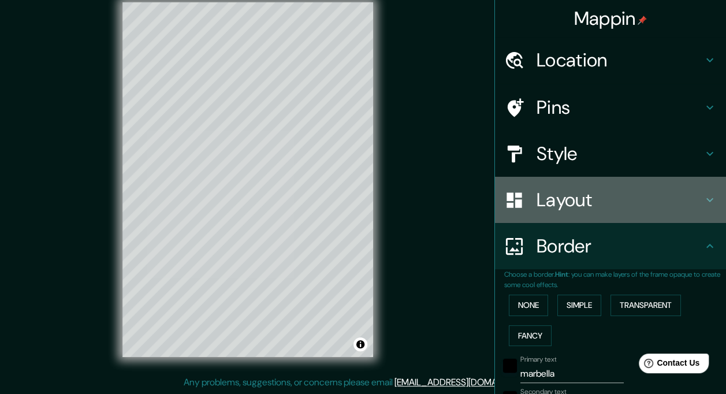
click at [706, 200] on icon at bounding box center [709, 200] width 7 height 4
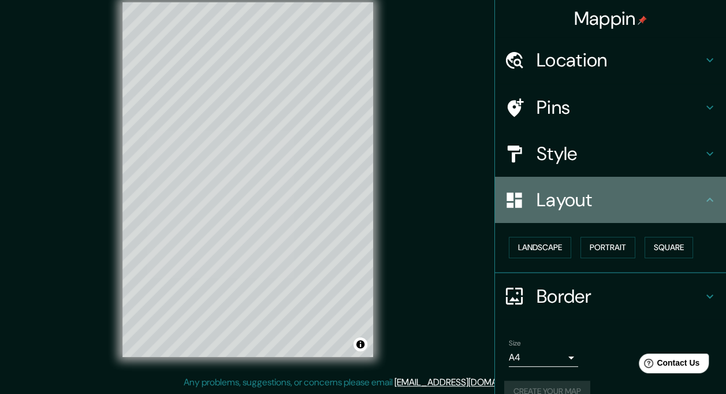
click at [706, 200] on icon at bounding box center [709, 200] width 7 height 4
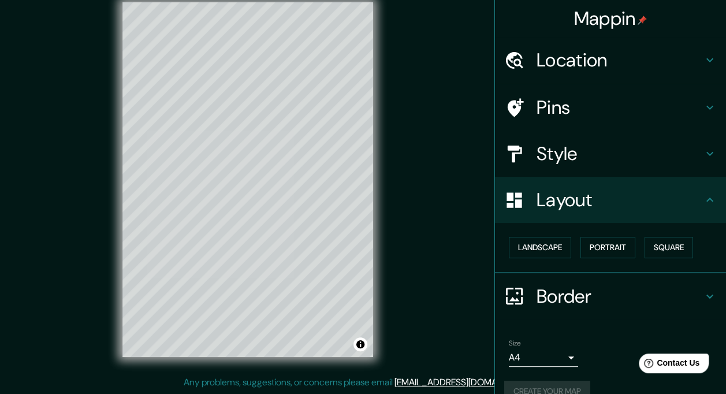
click at [703, 295] on icon at bounding box center [710, 296] width 14 height 14
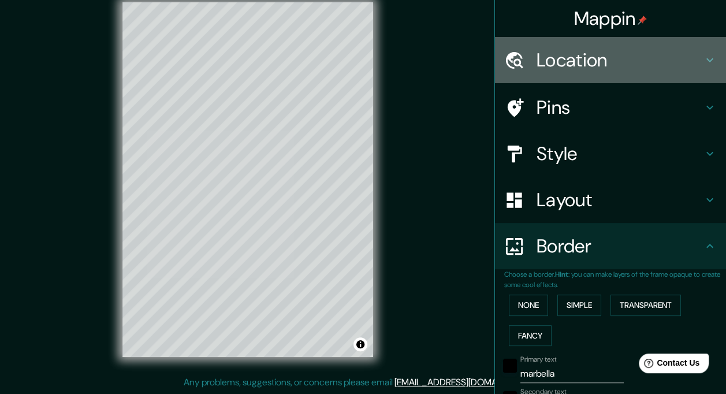
click at [703, 58] on icon at bounding box center [710, 60] width 14 height 14
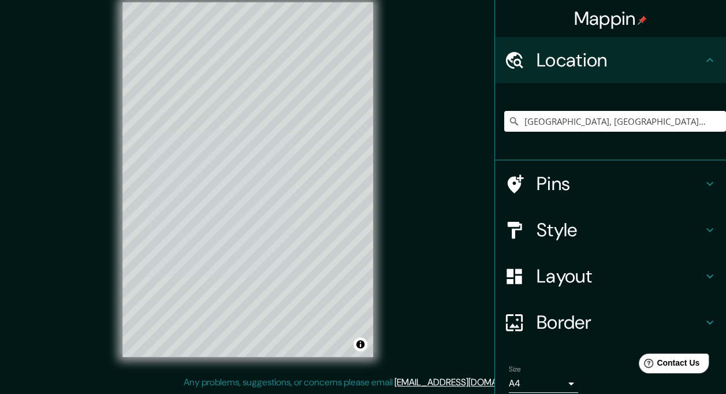
click at [703, 58] on icon at bounding box center [710, 60] width 14 height 14
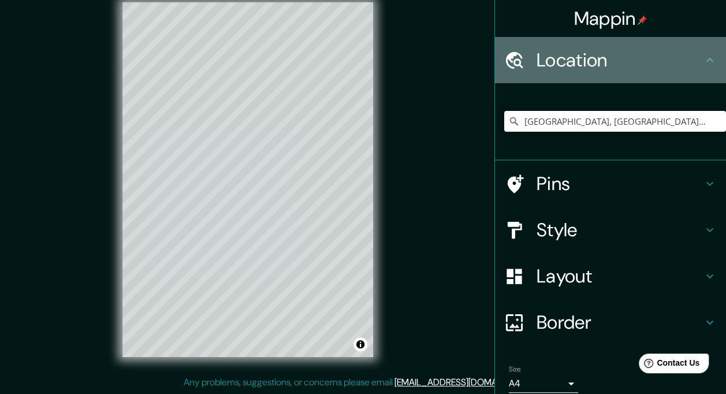
click at [703, 57] on icon at bounding box center [710, 60] width 14 height 14
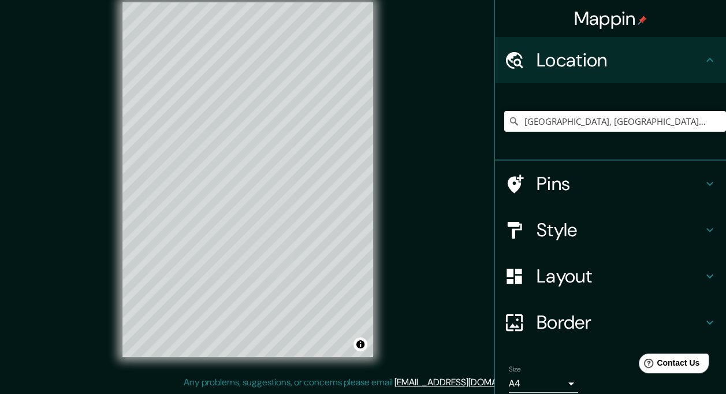
click at [703, 61] on icon at bounding box center [710, 60] width 14 height 14
click at [706, 59] on icon at bounding box center [709, 60] width 7 height 4
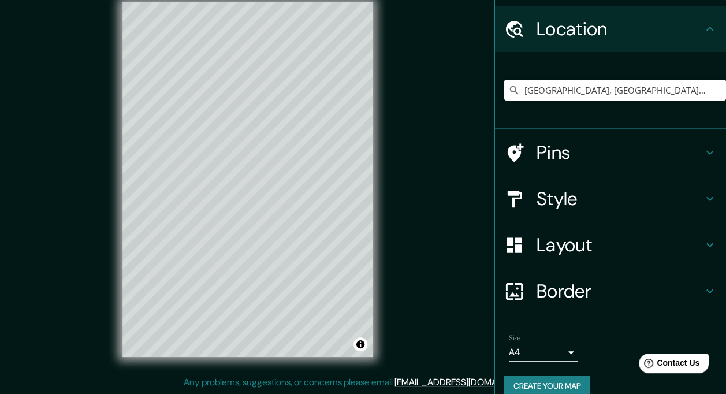
scroll to position [47, 0]
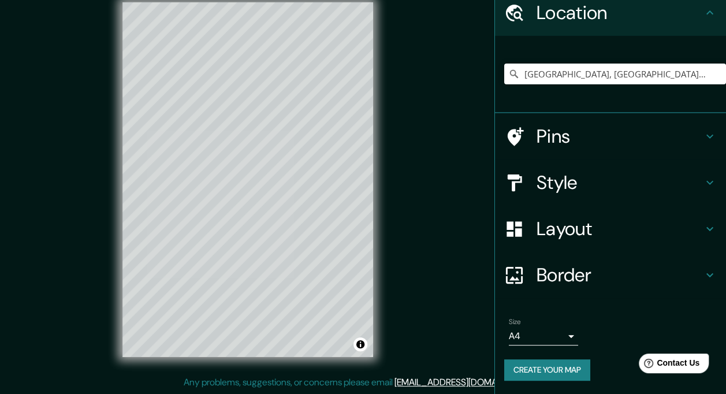
click at [526, 364] on button "Create your map" at bounding box center [547, 369] width 86 height 21
click at [501, 43] on div "[GEOGRAPHIC_DATA], [GEOGRAPHIC_DATA], [GEOGRAPHIC_DATA]" at bounding box center [610, 74] width 231 height 77
drag, startPoint x: 627, startPoint y: 1, endPoint x: 490, endPoint y: 64, distance: 150.7
click at [495, 64] on div "[GEOGRAPHIC_DATA], [GEOGRAPHIC_DATA], [GEOGRAPHIC_DATA]" at bounding box center [610, 74] width 231 height 77
drag, startPoint x: 472, startPoint y: 112, endPoint x: 456, endPoint y: 152, distance: 43.5
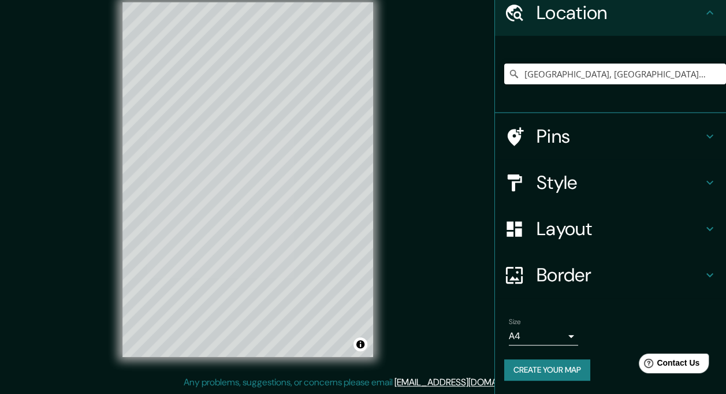
click at [472, 112] on div "Mappin Location [GEOGRAPHIC_DATA], [GEOGRAPHIC_DATA], [GEOGRAPHIC_DATA] Pins St…" at bounding box center [363, 189] width 726 height 410
click at [533, 364] on button "Create your map" at bounding box center [547, 369] width 86 height 21
